Goal: Information Seeking & Learning: Learn about a topic

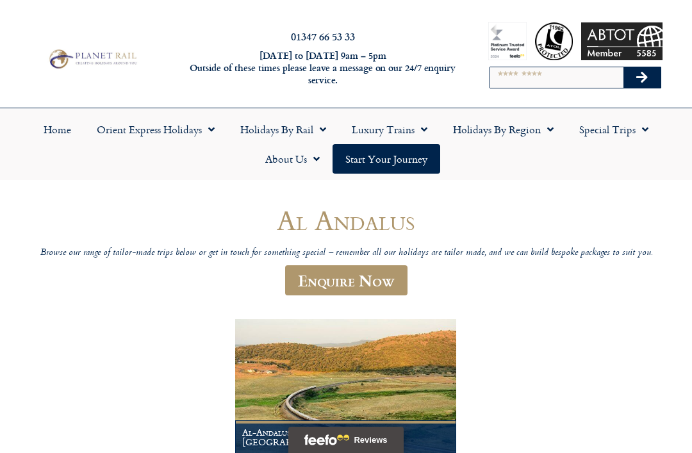
click at [200, 129] on link "Orient Express Holidays" at bounding box center [156, 129] width 144 height 29
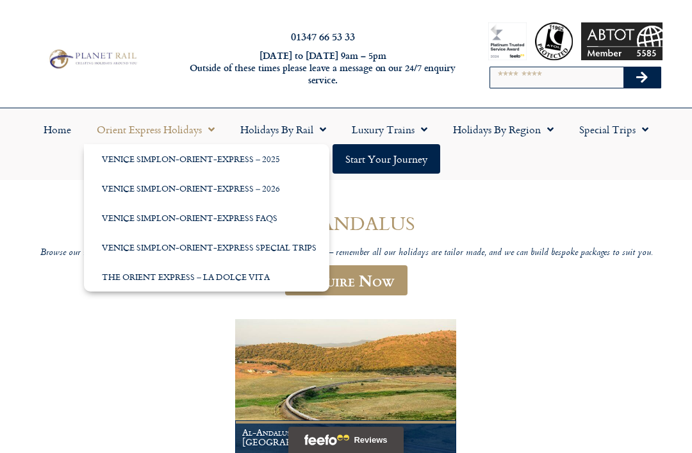
click at [298, 250] on link "Venice Simplon-Orient-Express Special Trips" at bounding box center [207, 247] width 246 height 29
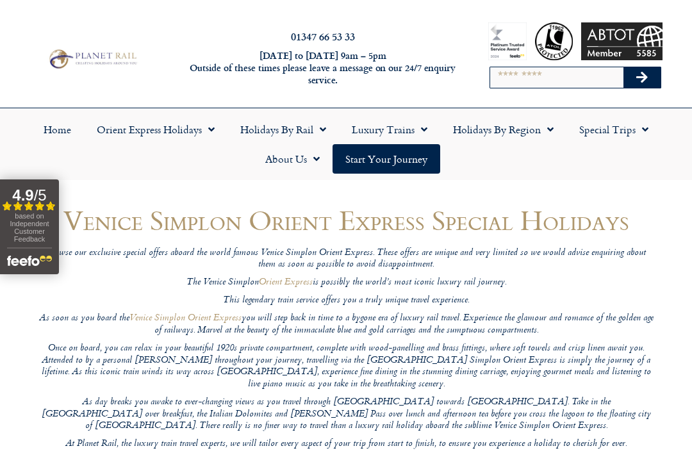
click at [213, 129] on span "Menu" at bounding box center [208, 129] width 13 height 23
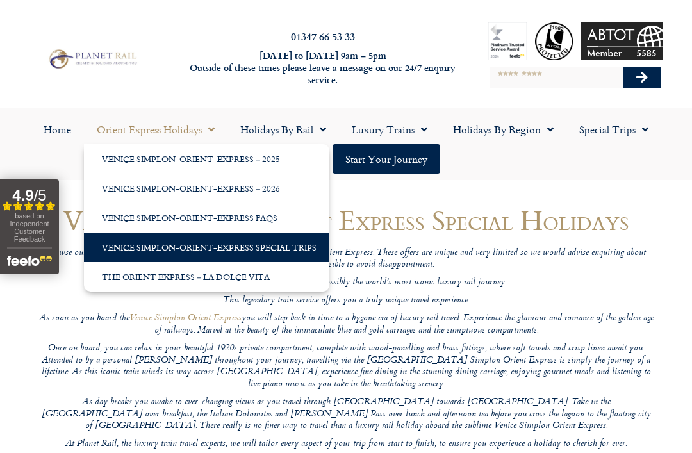
click at [278, 222] on link "Venice Simplon-Orient-Express FAQs" at bounding box center [207, 217] width 246 height 29
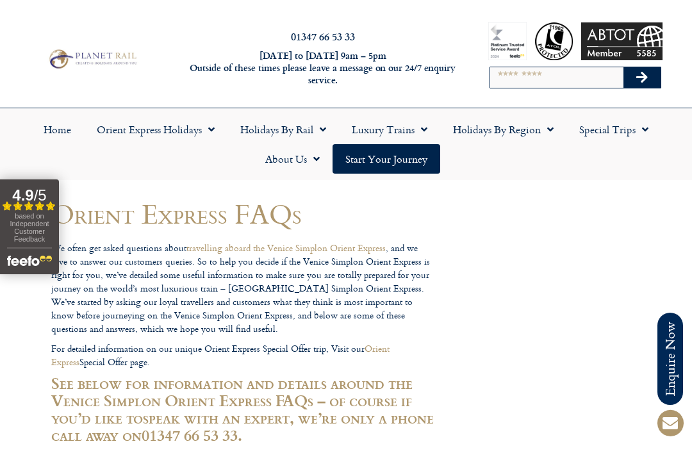
click at [205, 133] on span "Menu" at bounding box center [208, 129] width 13 height 23
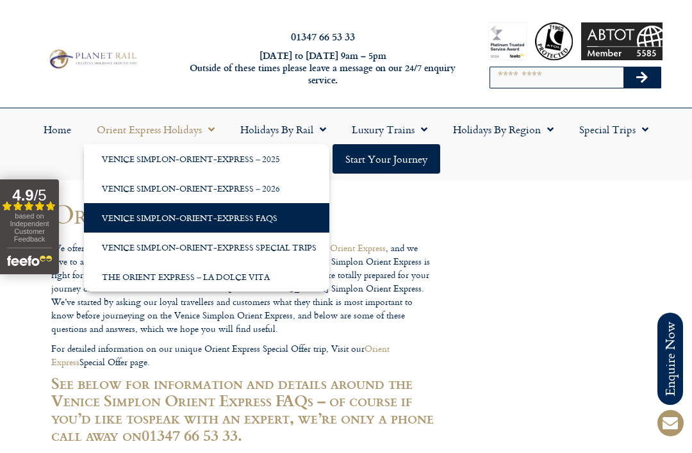
click at [272, 190] on link "Venice Simplon-Orient-Express – 2026" at bounding box center [207, 188] width 246 height 29
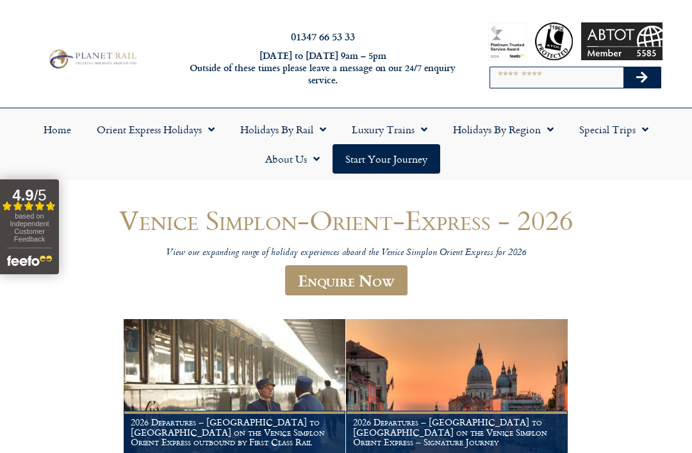
click at [217, 128] on link "Orient Express Holidays" at bounding box center [156, 129] width 144 height 29
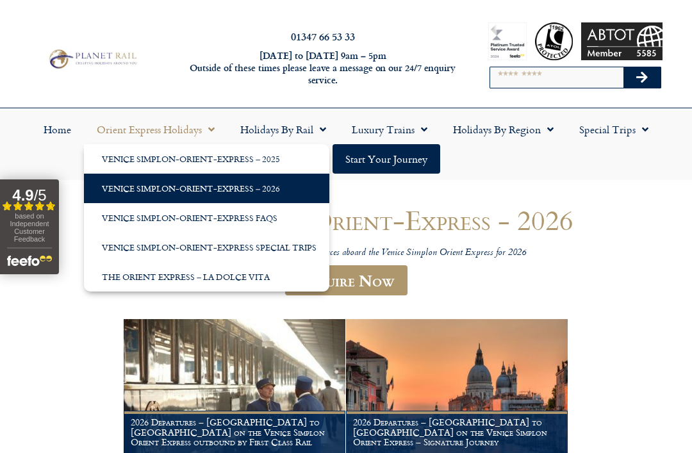
click at [271, 165] on link "Venice Simplon-Orient-Express – 2025" at bounding box center [207, 158] width 246 height 29
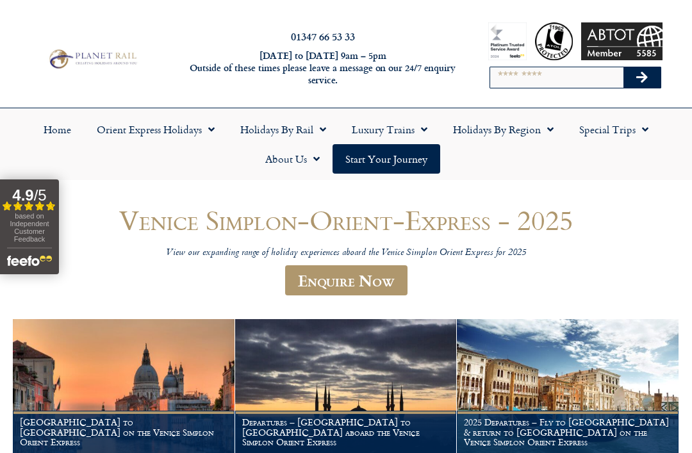
click at [324, 124] on span "Menu" at bounding box center [319, 129] width 13 height 23
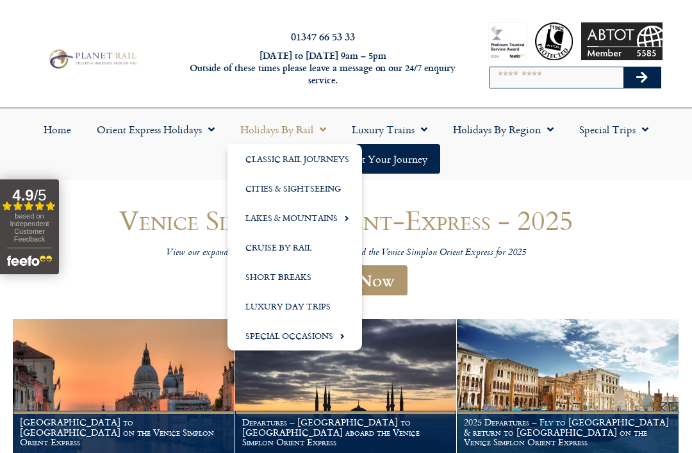
click at [310, 244] on link "Cruise by Rail" at bounding box center [295, 247] width 135 height 29
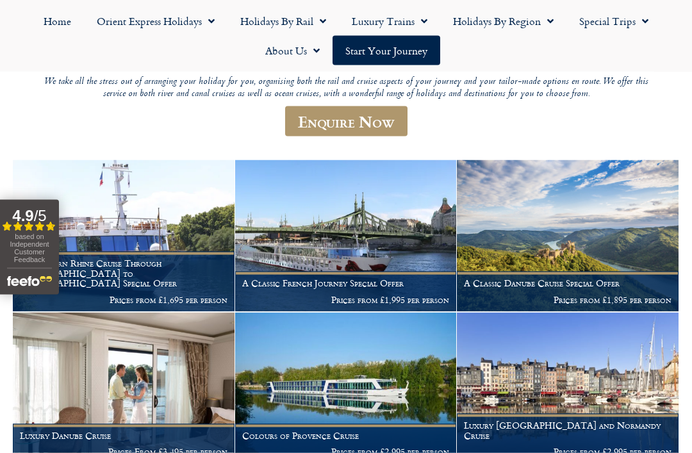
scroll to position [231, 0]
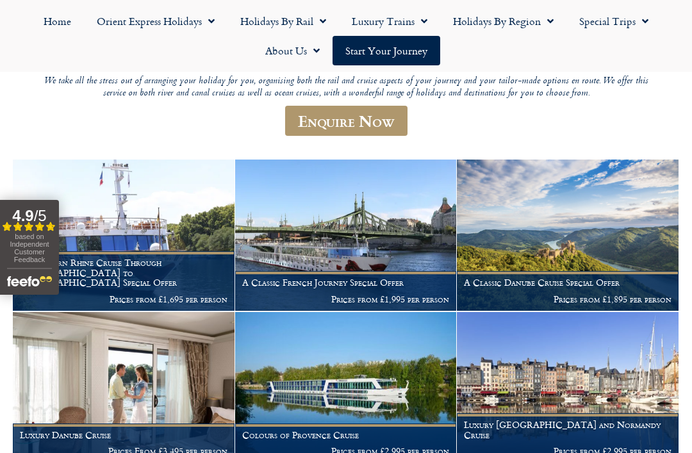
click at [613, 261] on img at bounding box center [568, 235] width 222 height 151
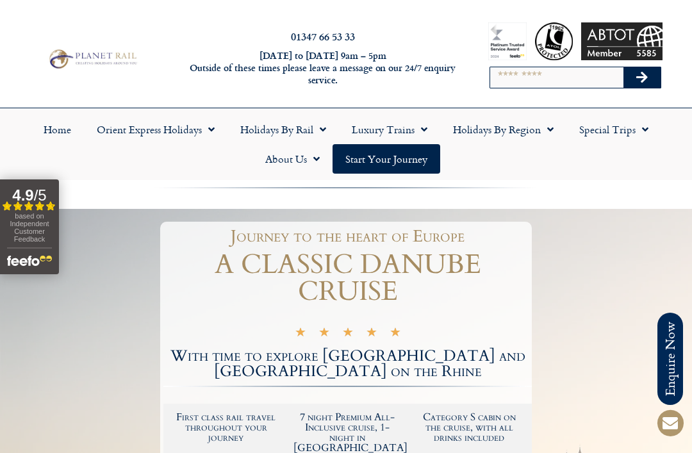
click at [328, 126] on link "Holidays by Rail" at bounding box center [284, 129] width 112 height 29
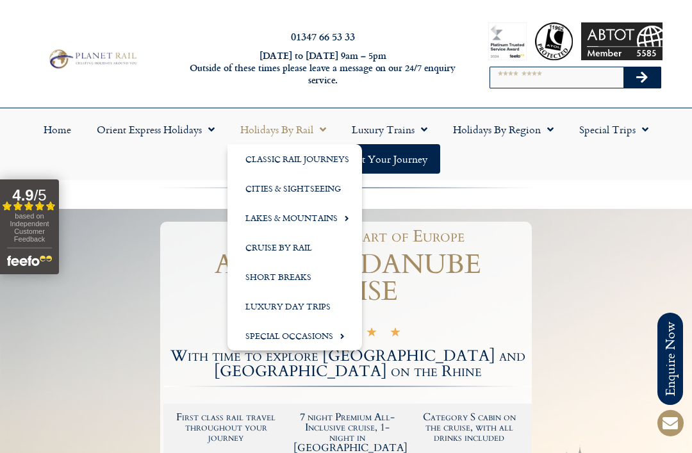
click at [308, 276] on link "Short Breaks" at bounding box center [295, 276] width 135 height 29
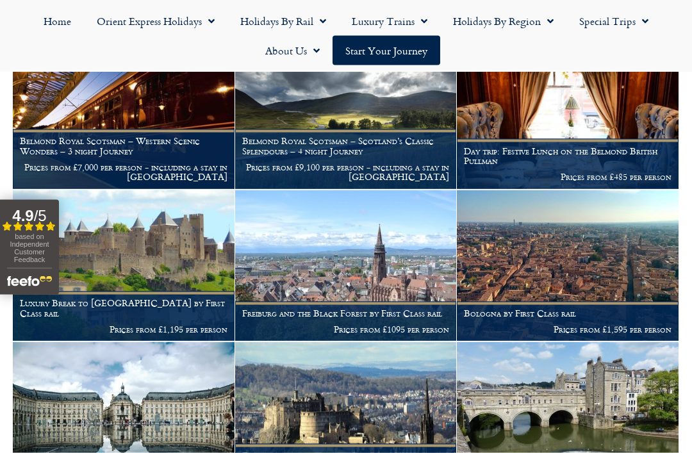
scroll to position [1080, 0]
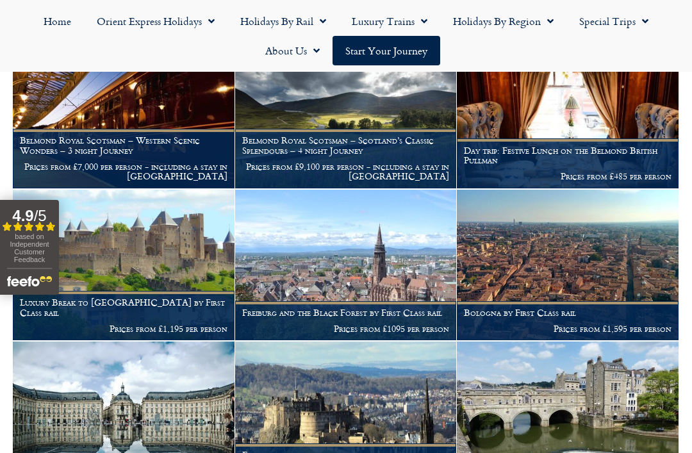
click at [194, 253] on img at bounding box center [124, 265] width 222 height 151
click at [199, 324] on p "Prices from £1,195 per person" at bounding box center [124, 329] width 208 height 10
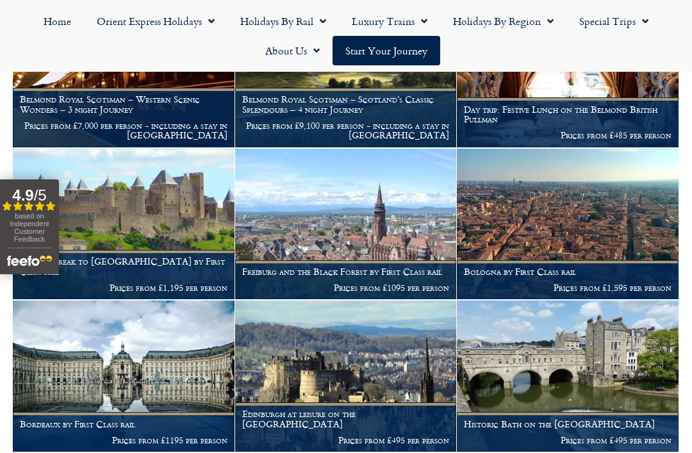
click at [192, 231] on img at bounding box center [124, 224] width 222 height 151
click at [203, 283] on p "Prices from £1,195 per person" at bounding box center [124, 288] width 208 height 10
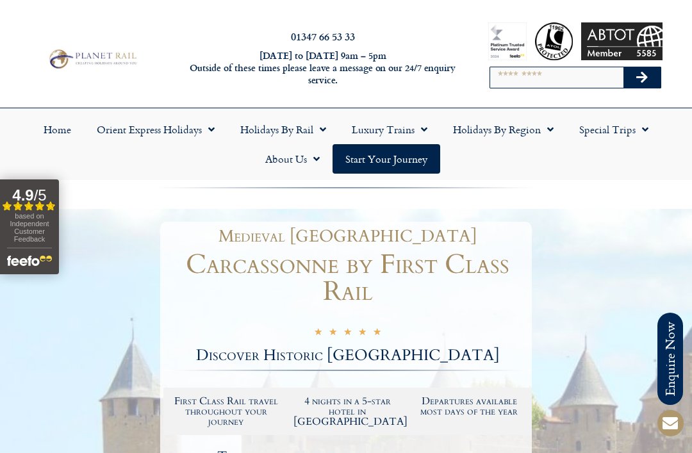
click at [546, 127] on span "Menu" at bounding box center [547, 129] width 13 height 23
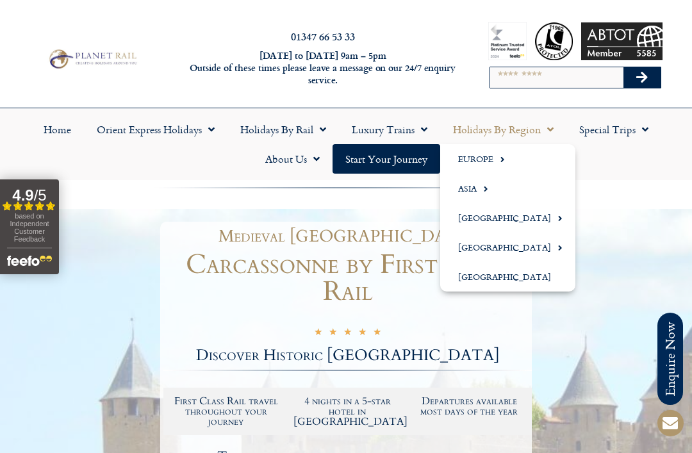
click at [499, 159] on span "Menu" at bounding box center [500, 159] width 12 height 21
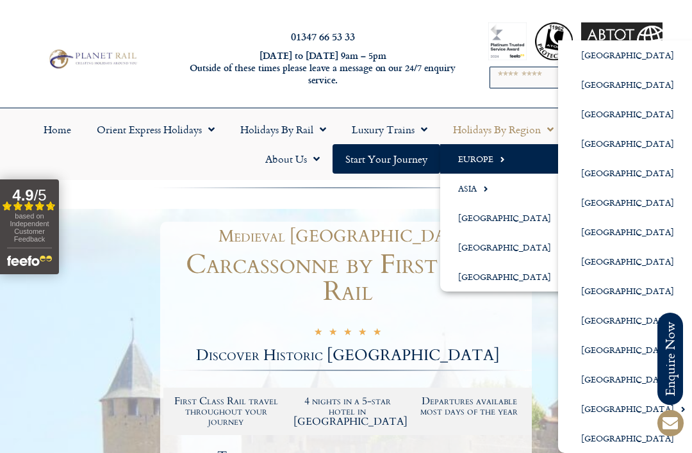
click at [612, 56] on link "[GEOGRAPHIC_DATA]" at bounding box center [628, 54] width 140 height 29
